Goal: Transaction & Acquisition: Purchase product/service

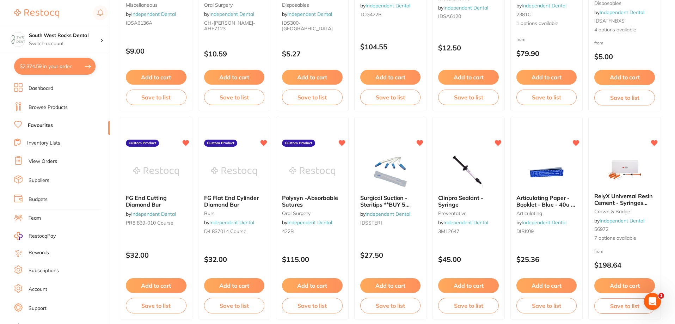
scroll to position [160, 0]
click at [56, 68] on button "$2,374.59 in your order" at bounding box center [54, 66] width 81 height 17
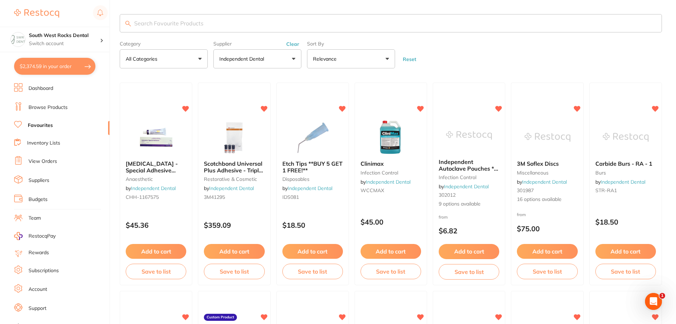
checkbox input "true"
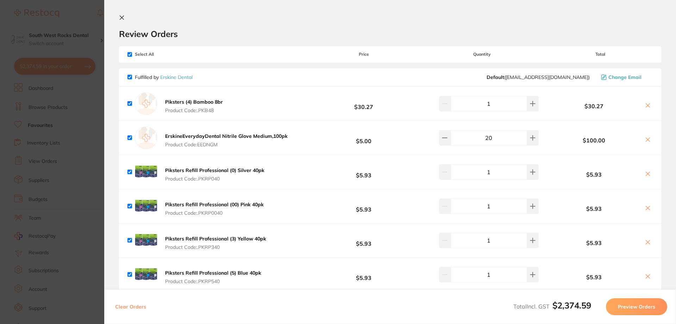
click at [129, 52] on input "checkbox" at bounding box center [130, 54] width 5 height 5
checkbox input "false"
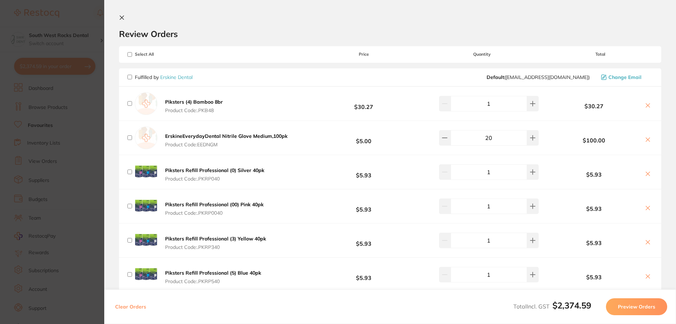
checkbox input "false"
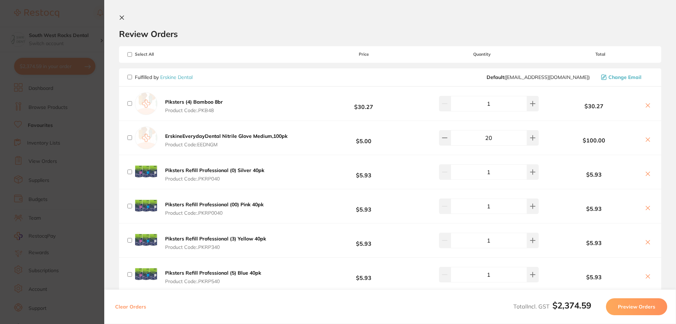
checkbox input "false"
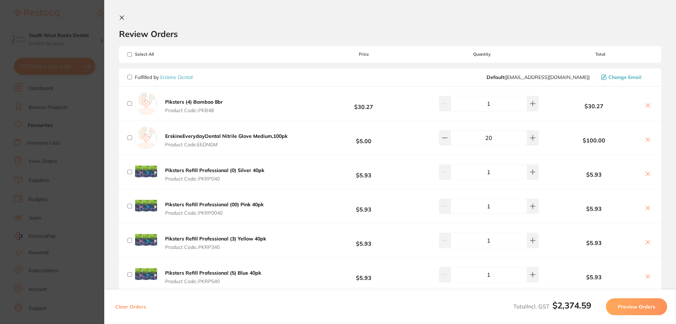
checkbox input "false"
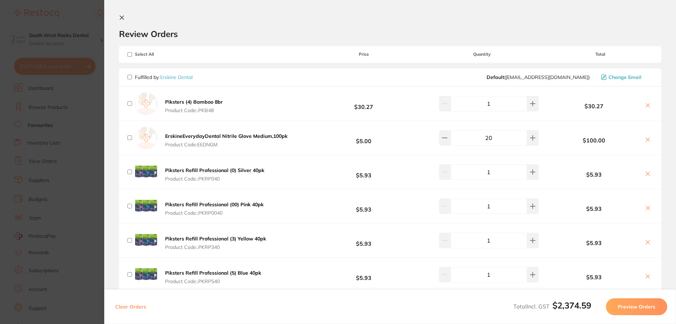
checkbox input "false"
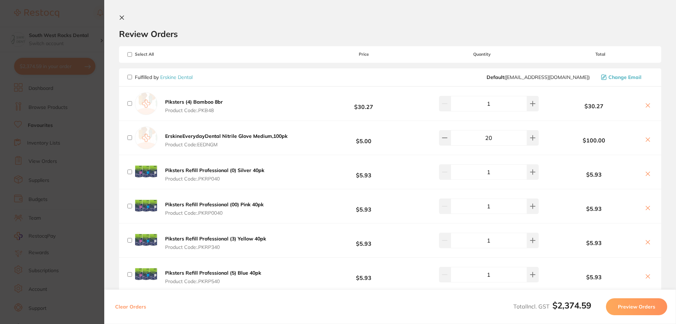
checkbox input "false"
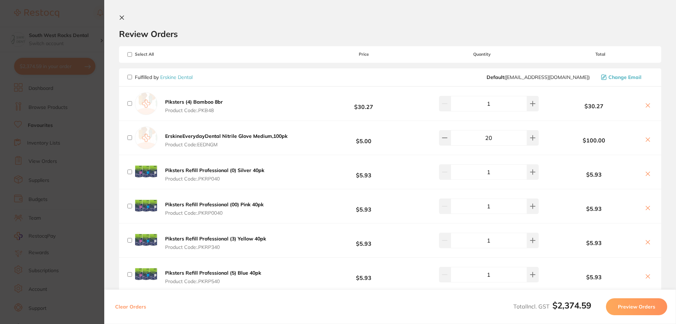
checkbox input "false"
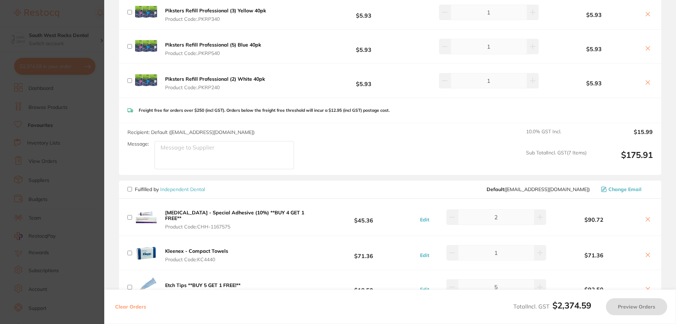
scroll to position [247, 0]
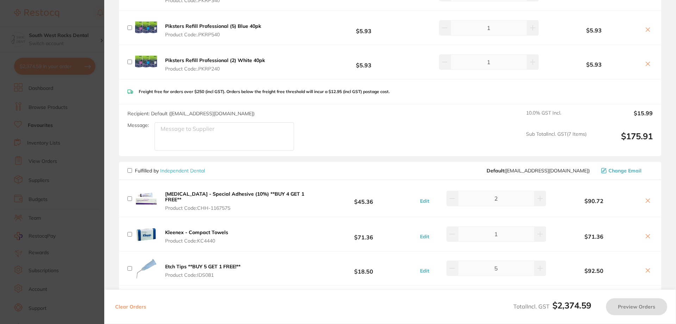
click at [129, 170] on input "checkbox" at bounding box center [130, 170] width 5 height 5
checkbox input "true"
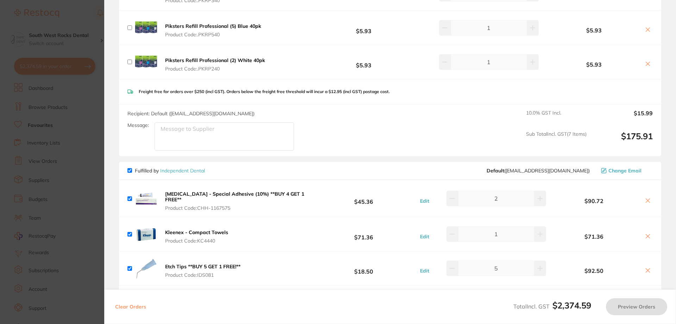
checkbox input "true"
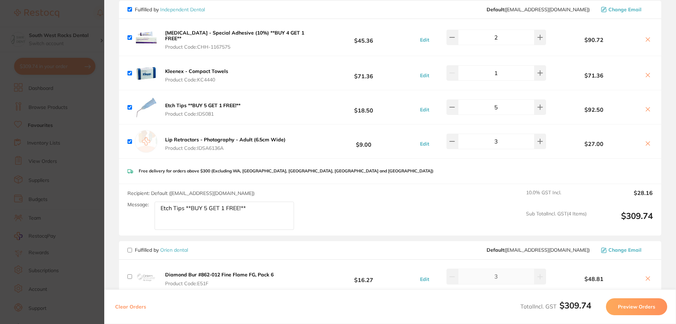
scroll to position [423, 0]
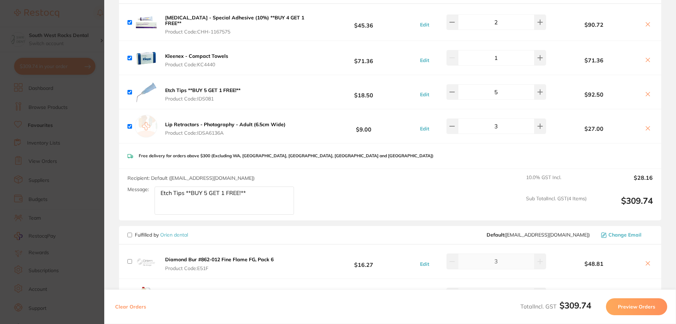
click at [633, 306] on button "Preview Orders" at bounding box center [636, 306] width 61 height 17
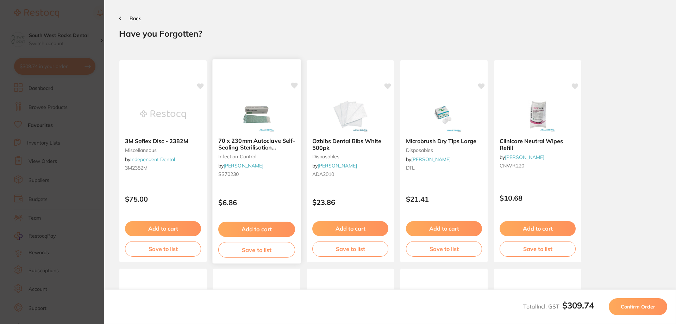
scroll to position [0, 0]
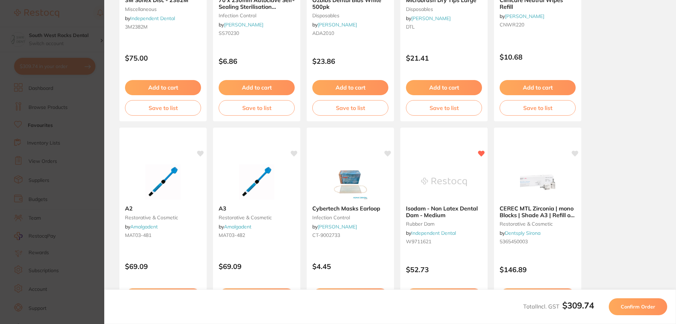
click at [620, 306] on button "Confirm Order" at bounding box center [638, 306] width 58 height 17
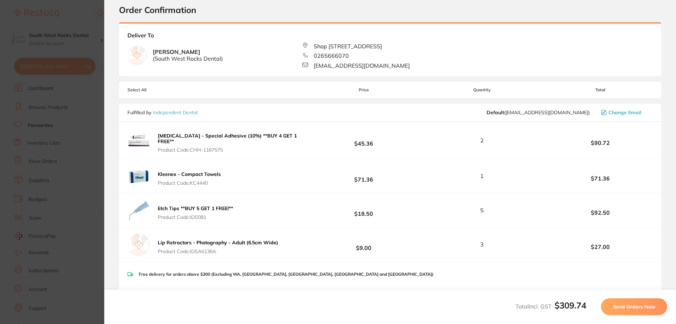
scroll to position [70, 0]
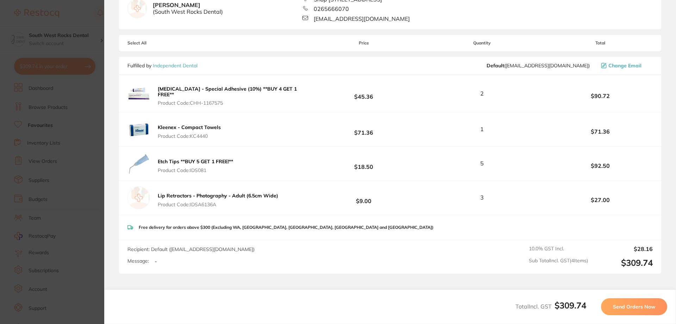
click at [636, 306] on span "Send Orders Now" at bounding box center [634, 306] width 42 height 6
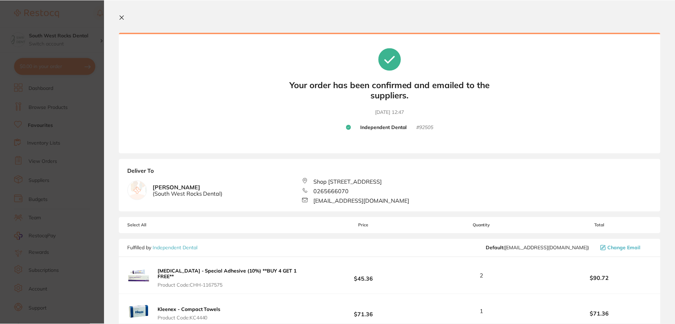
scroll to position [0, 0]
click at [124, 17] on icon at bounding box center [122, 18] width 6 height 6
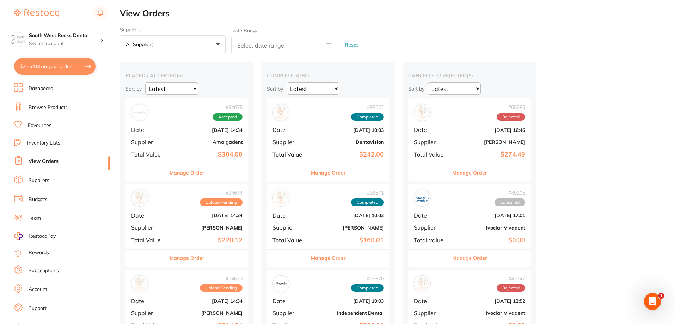
checkbox input "false"
drag, startPoint x: 67, startPoint y: 77, endPoint x: 51, endPoint y: 87, distance: 18.5
click at [51, 87] on link "Dashboard" at bounding box center [41, 88] width 25 height 7
